Goal: Information Seeking & Learning: Check status

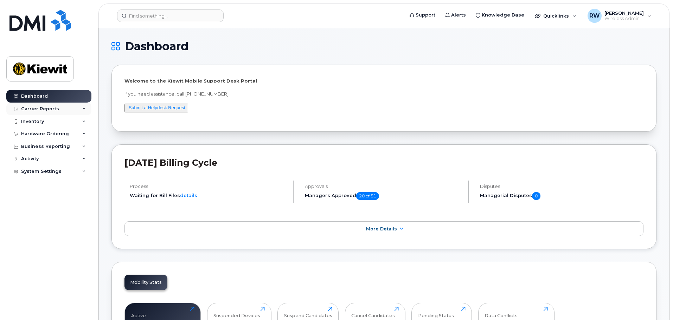
click at [84, 108] on icon at bounding box center [84, 109] width 4 height 4
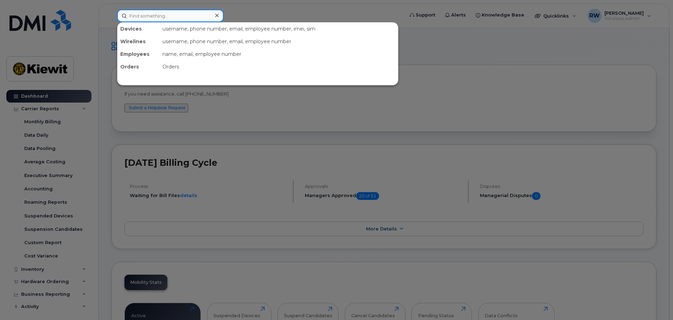
click at [139, 18] on input at bounding box center [170, 15] width 107 height 13
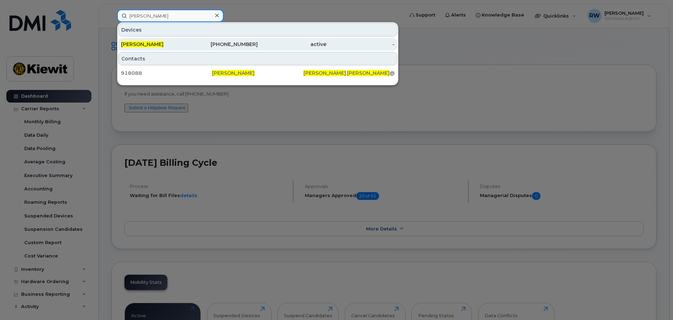
type input "[PERSON_NAME]"
click at [142, 43] on span "[PERSON_NAME]" at bounding box center [142, 44] width 43 height 6
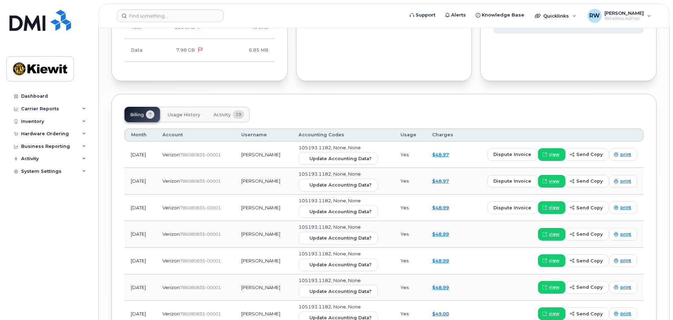
scroll to position [703, 0]
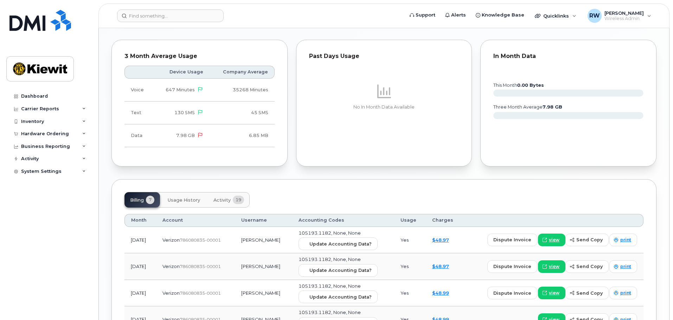
click at [185, 198] on span "Usage History" at bounding box center [184, 201] width 32 height 6
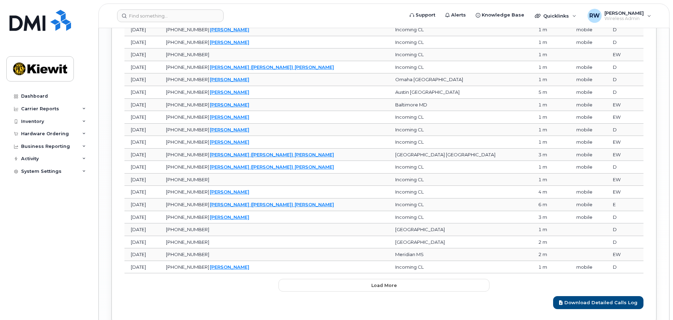
scroll to position [1044, 0]
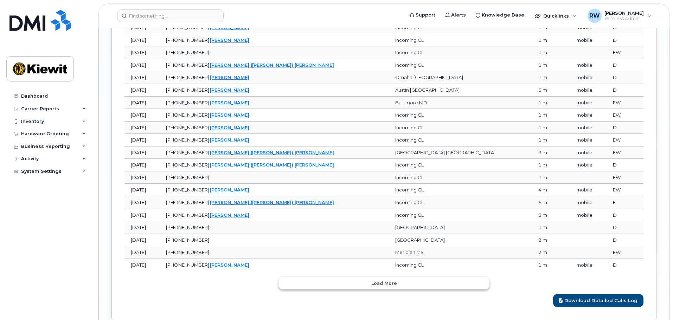
click at [338, 281] on button "Load more" at bounding box center [384, 283] width 211 height 13
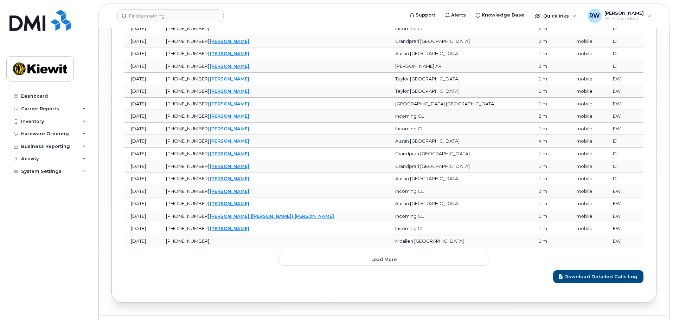
scroll to position [1392, 0]
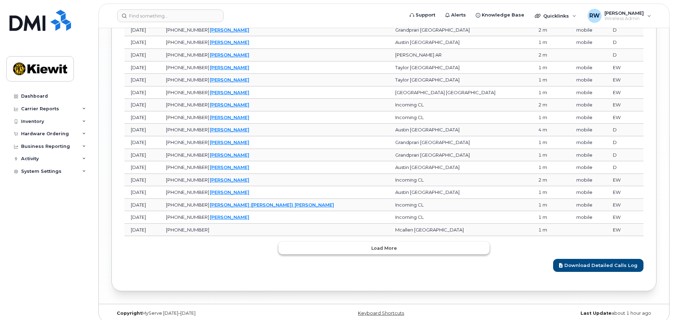
click at [343, 242] on button "Load more" at bounding box center [384, 248] width 211 height 13
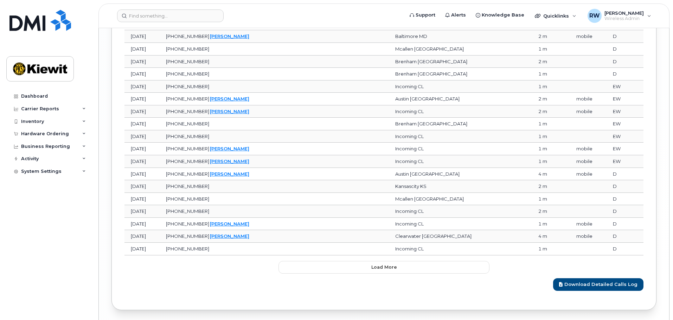
scroll to position [1705, 0]
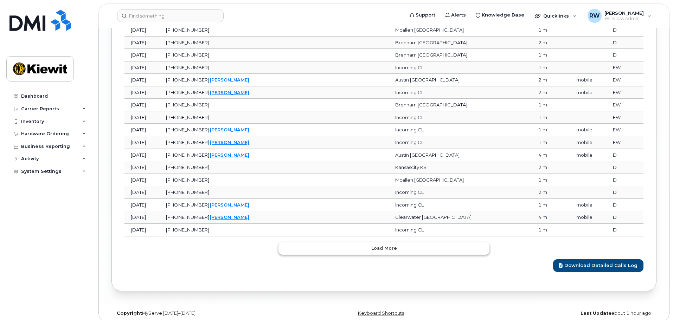
click at [318, 242] on button "Load more" at bounding box center [384, 248] width 211 height 13
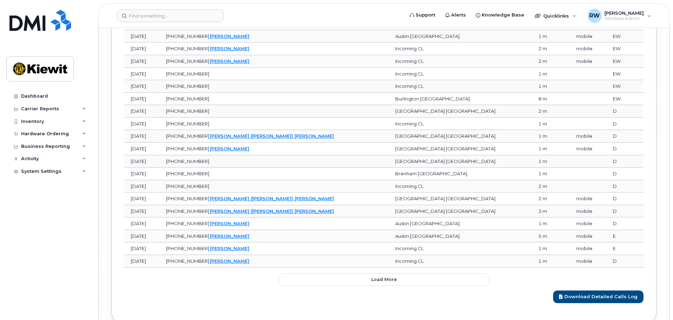
scroll to position [2018, 0]
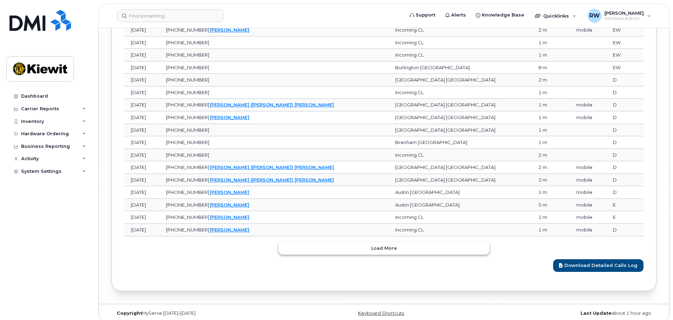
click at [329, 242] on button "Load more" at bounding box center [384, 248] width 211 height 13
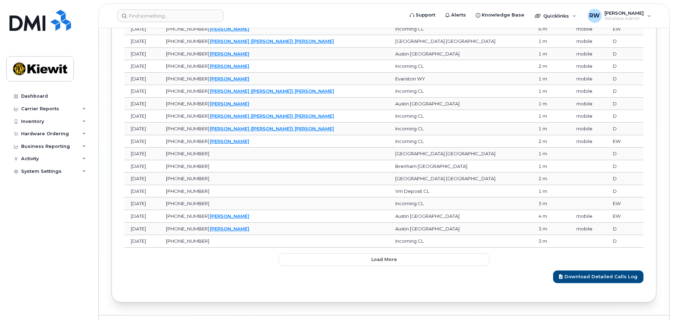
scroll to position [2330, 0]
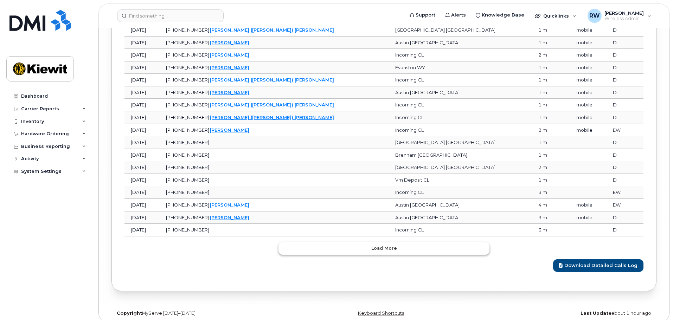
click at [340, 243] on button "Load more" at bounding box center [384, 248] width 211 height 13
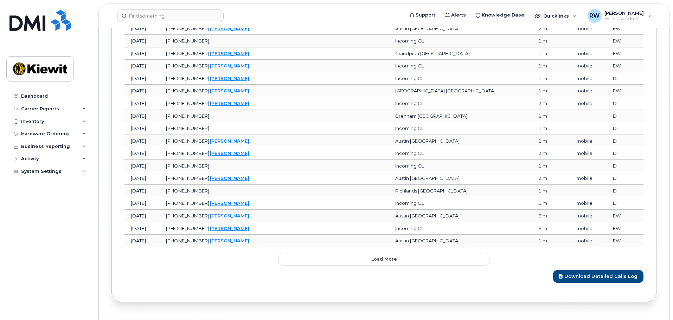
scroll to position [2643, 0]
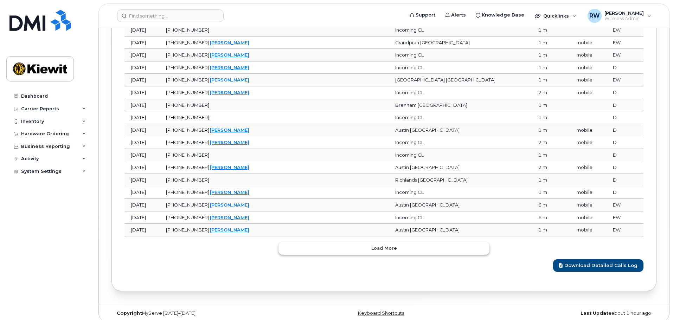
click at [324, 242] on button "Load more" at bounding box center [384, 248] width 211 height 13
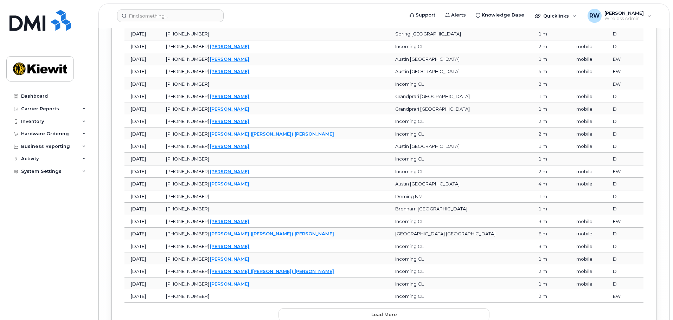
scroll to position [2924, 0]
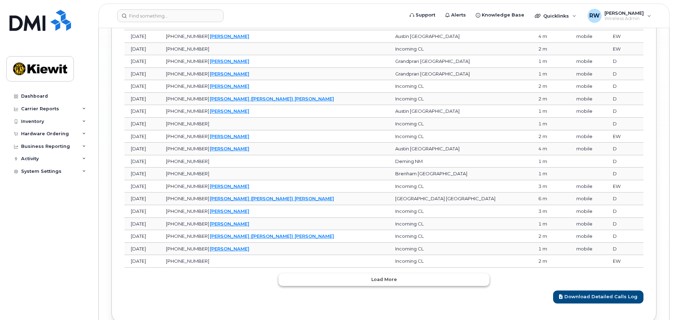
click at [313, 274] on button "Load more" at bounding box center [384, 280] width 211 height 13
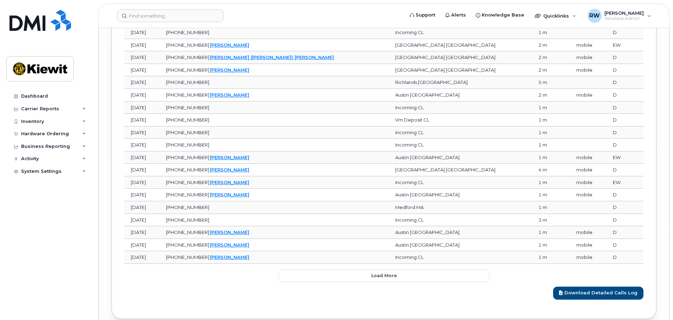
scroll to position [3268, 0]
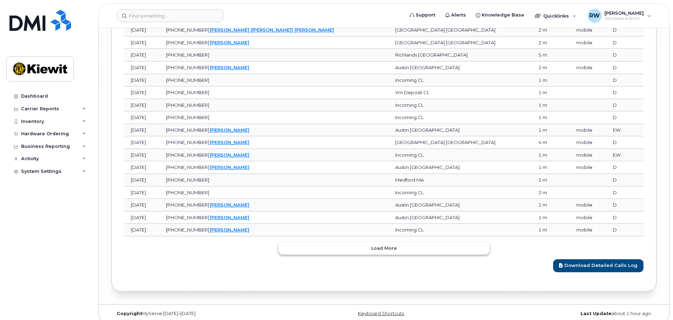
click at [316, 244] on button "Load more" at bounding box center [384, 248] width 211 height 13
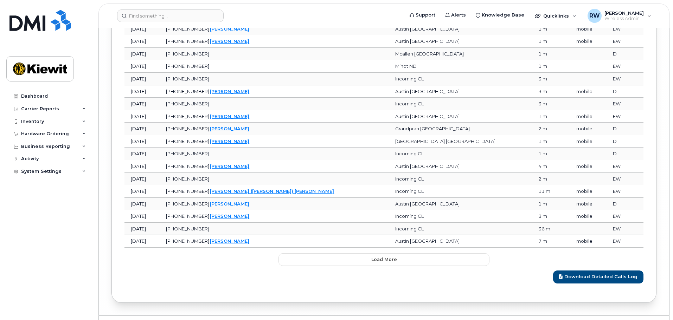
scroll to position [3581, 0]
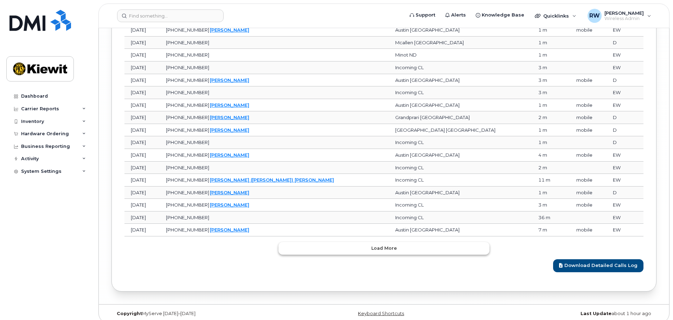
click at [305, 245] on button "Load more" at bounding box center [384, 248] width 211 height 13
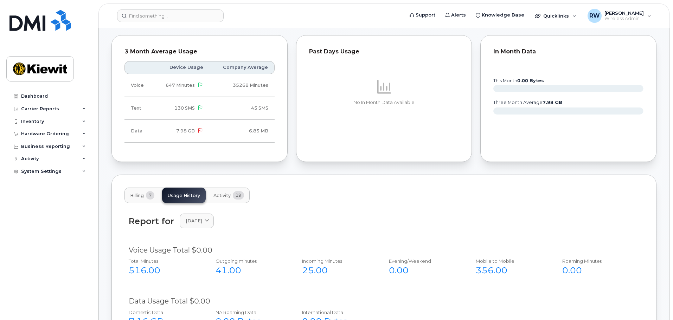
scroll to position [615, 0]
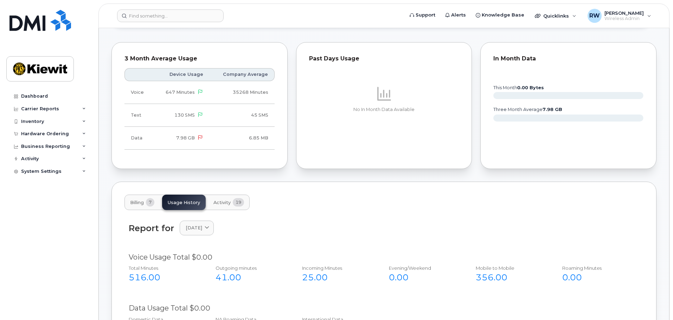
click at [224, 200] on span "Activity" at bounding box center [221, 203] width 17 height 6
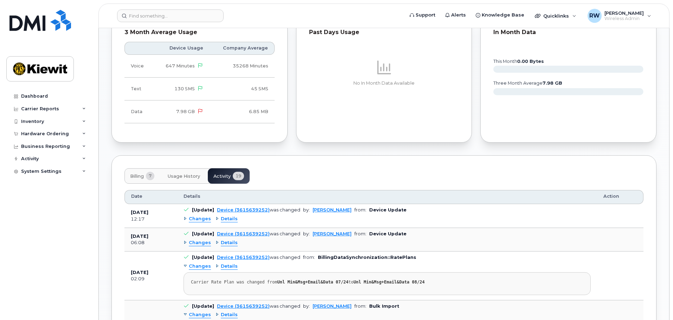
scroll to position [637, 0]
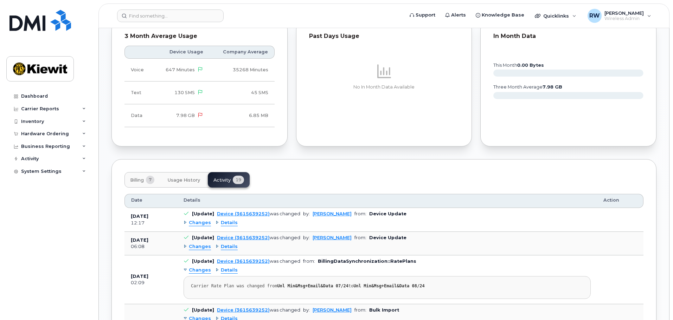
click at [187, 178] on span "Usage History" at bounding box center [184, 181] width 32 height 6
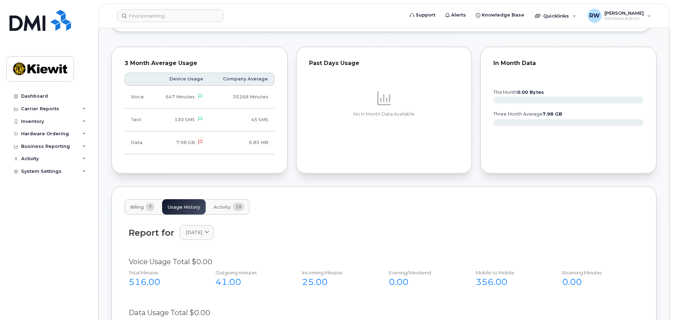
scroll to position [602, 0]
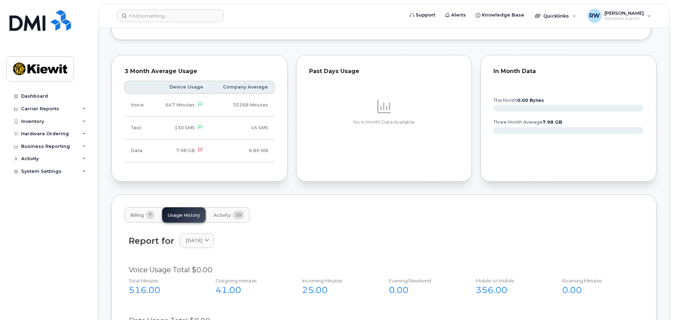
click at [160, 121] on td "130 SMS" at bounding box center [181, 128] width 56 height 23
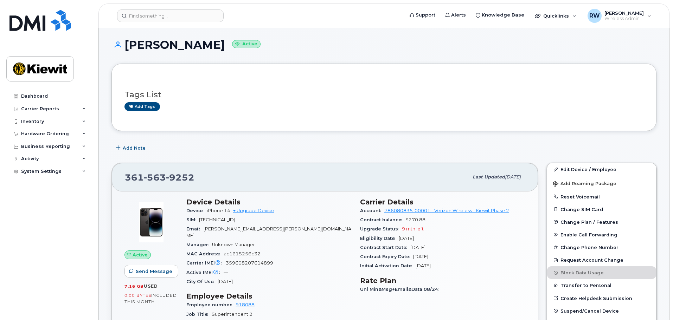
scroll to position [0, 0]
